Goal: Submit feedback/report problem

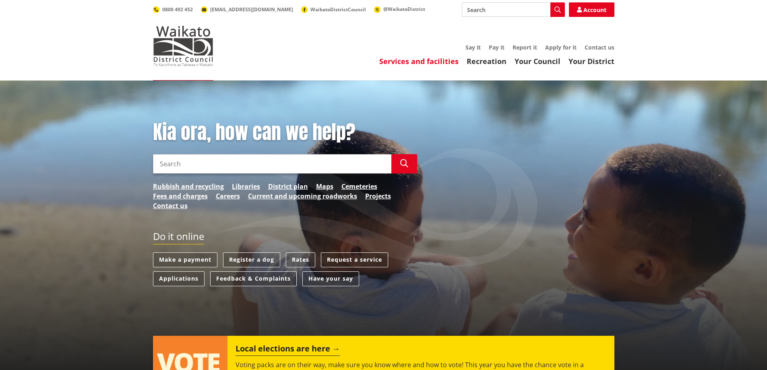
click at [421, 63] on link "Services and facilities" at bounding box center [418, 61] width 79 height 10
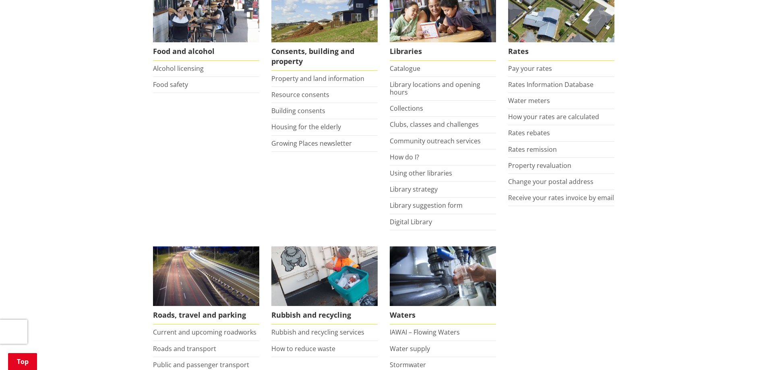
scroll to position [443, 0]
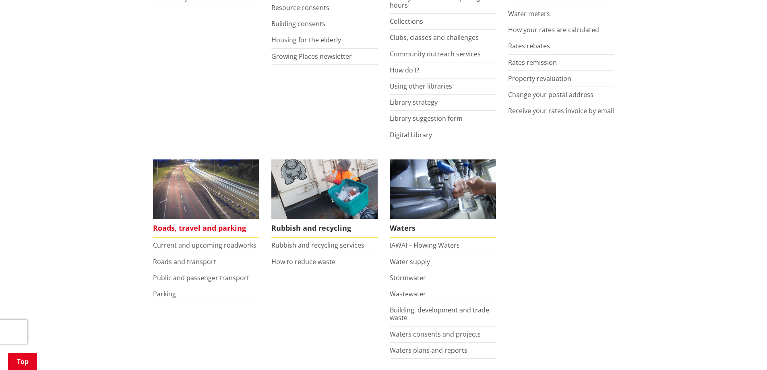
click at [192, 225] on span "Roads, travel and parking" at bounding box center [206, 228] width 106 height 19
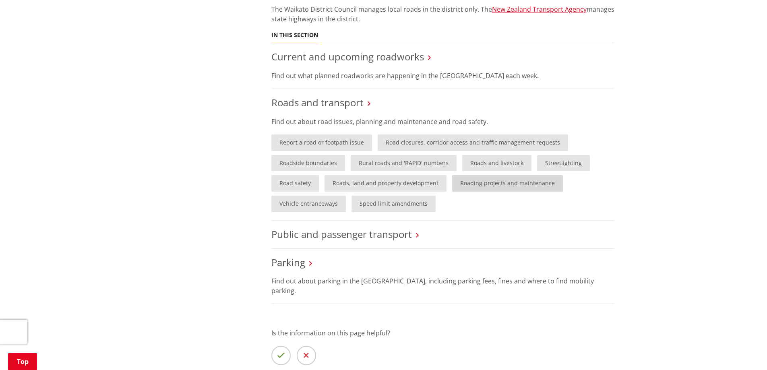
scroll to position [362, 0]
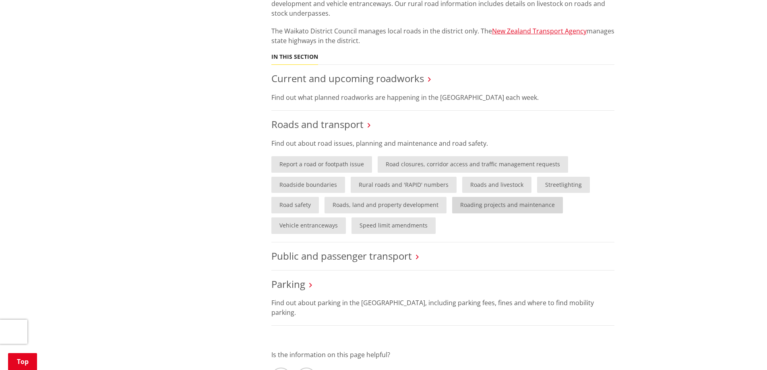
click at [469, 204] on link "Roading projects and maintenance" at bounding box center [507, 205] width 111 height 17
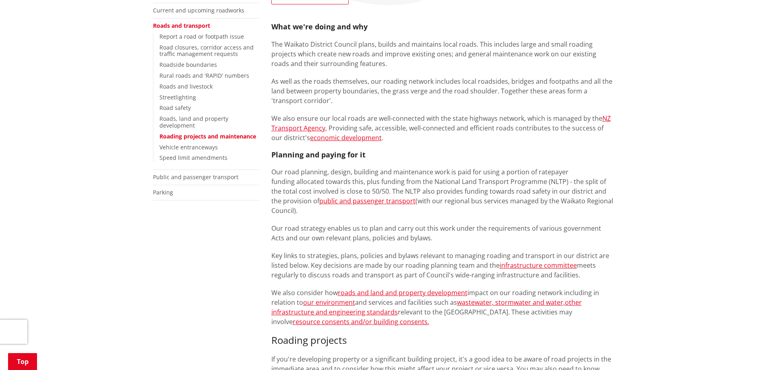
scroll to position [161, 0]
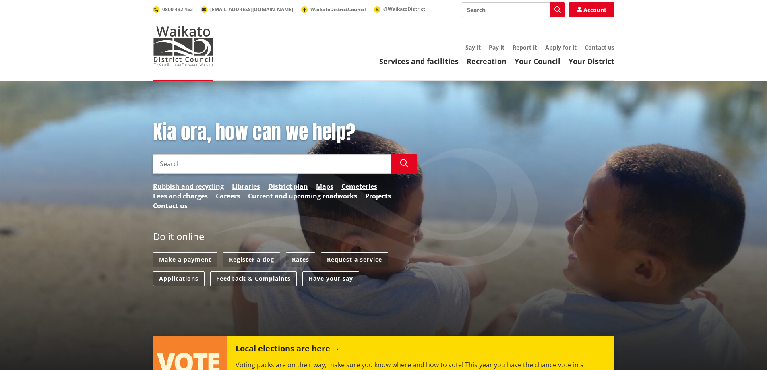
click at [348, 261] on link "Request a service" at bounding box center [354, 259] width 67 height 15
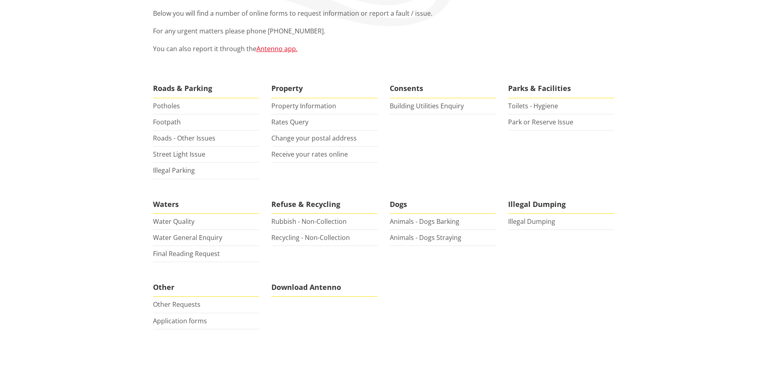
scroll to position [201, 0]
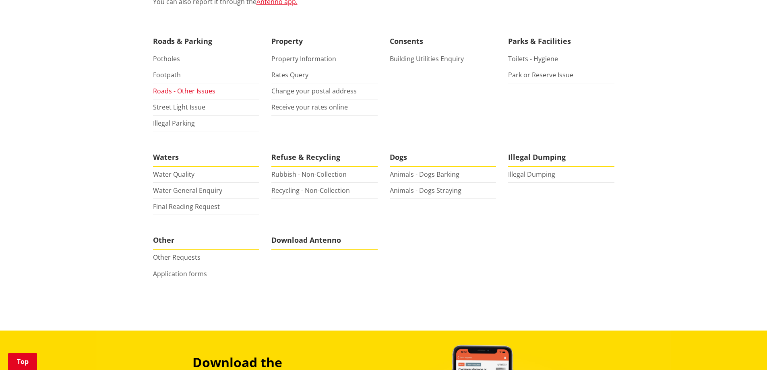
click at [173, 90] on link "Roads - Other Issues" at bounding box center [184, 91] width 62 height 9
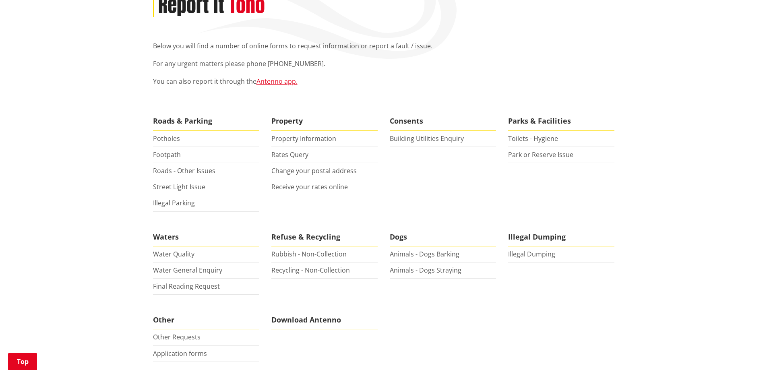
scroll to position [121, 0]
click at [530, 157] on link "Park or Reserve Issue" at bounding box center [540, 155] width 65 height 9
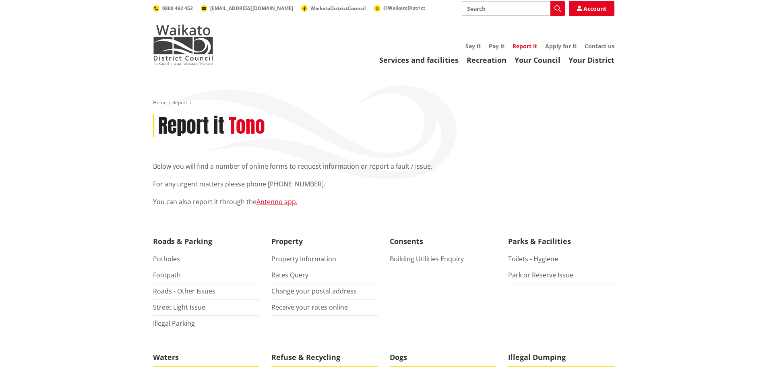
scroll to position [0, 0]
